Goal: Navigation & Orientation: Find specific page/section

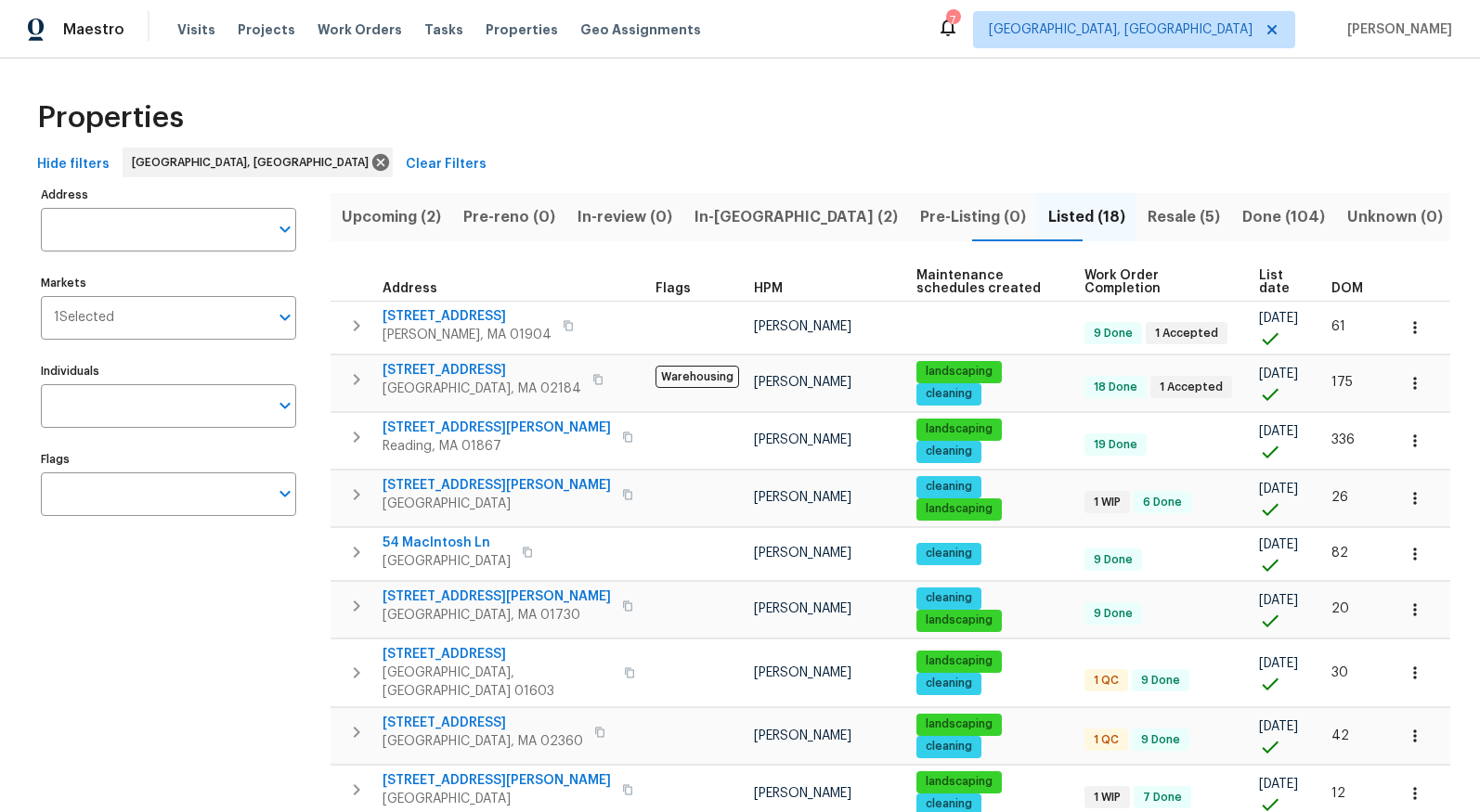
click at [415, 209] on span "Upcoming (2)" at bounding box center [391, 217] width 99 height 26
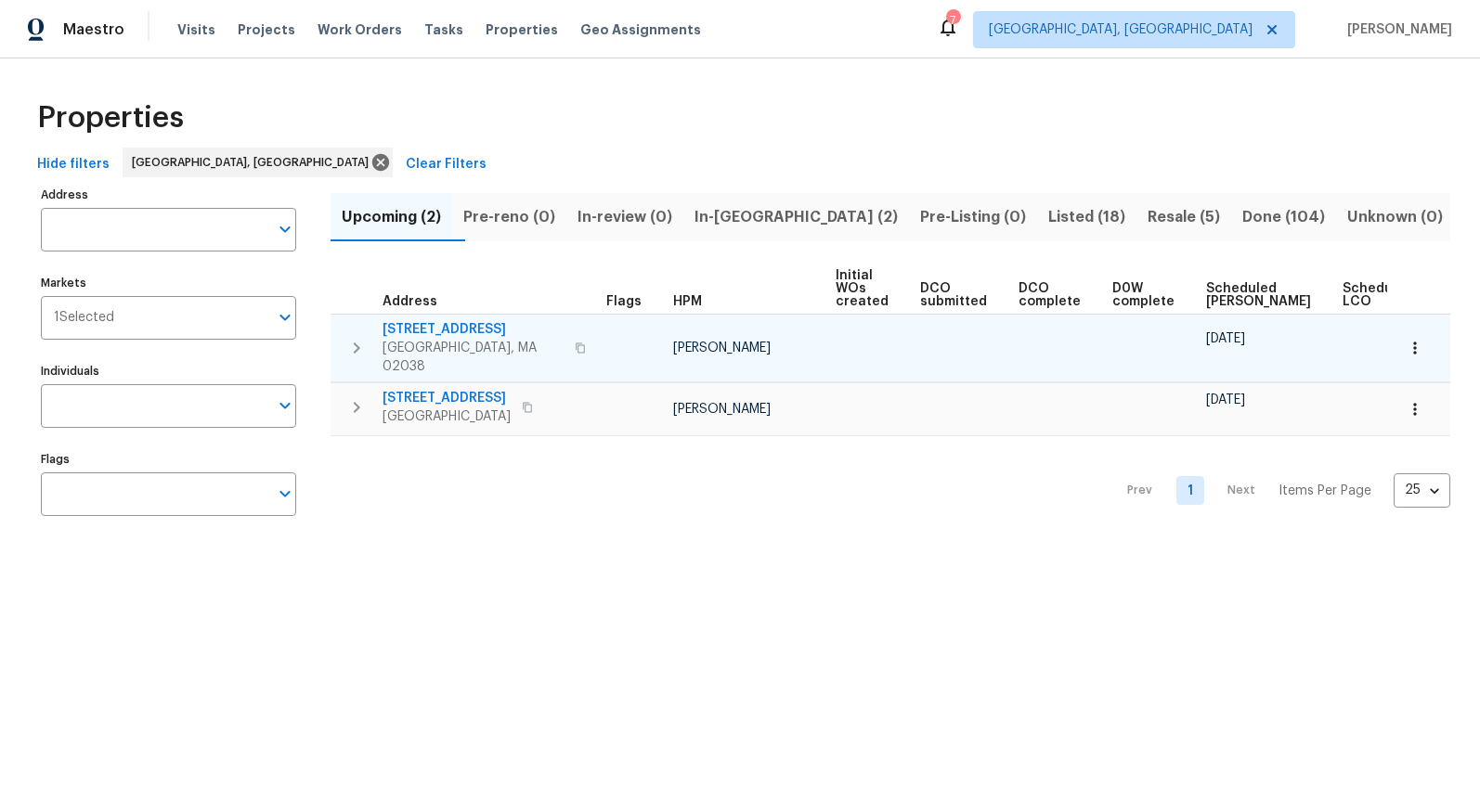
click at [471, 327] on span "484 Pleasant St" at bounding box center [473, 329] width 181 height 18
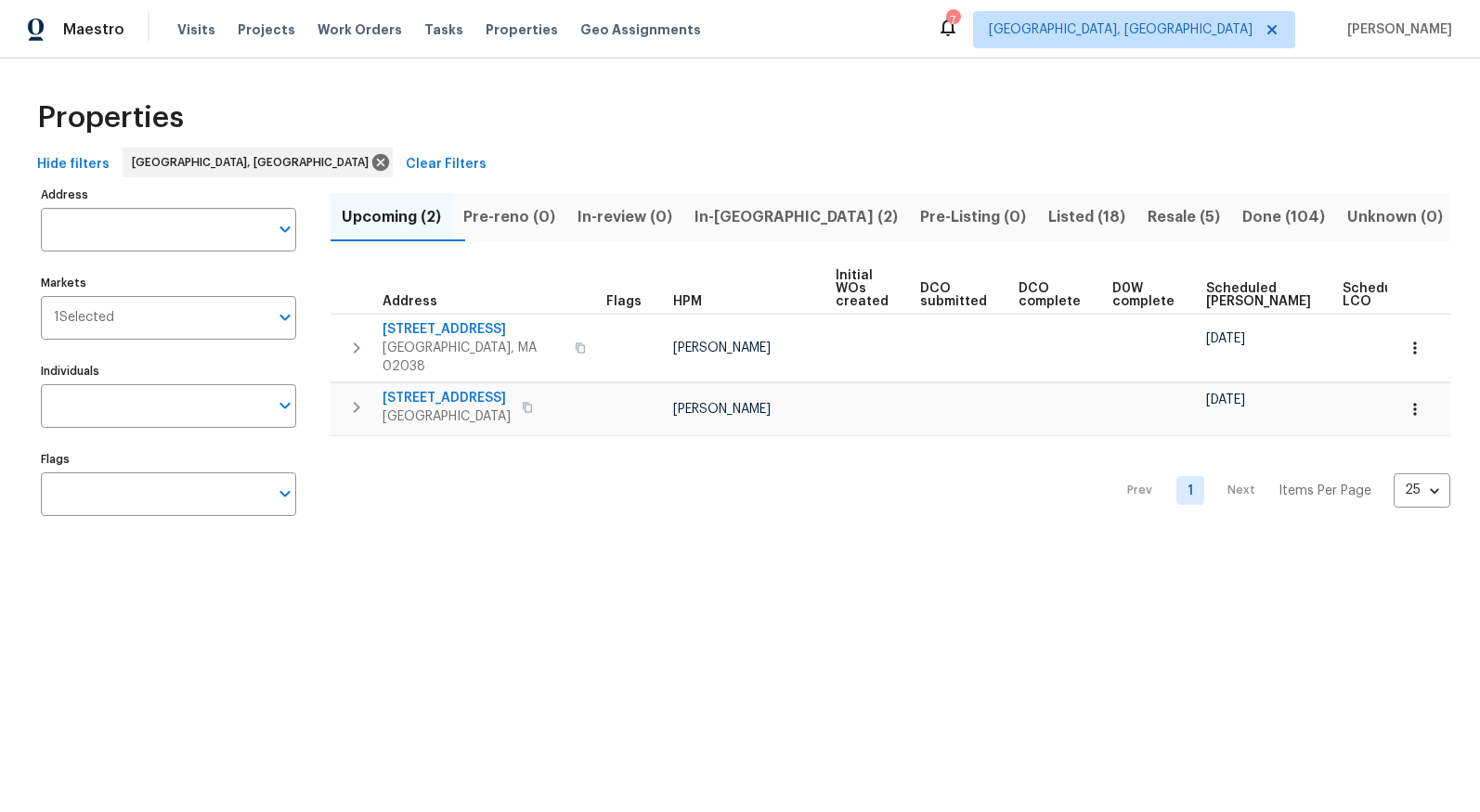
scroll to position [0, 75]
